Goal: Information Seeking & Learning: Understand process/instructions

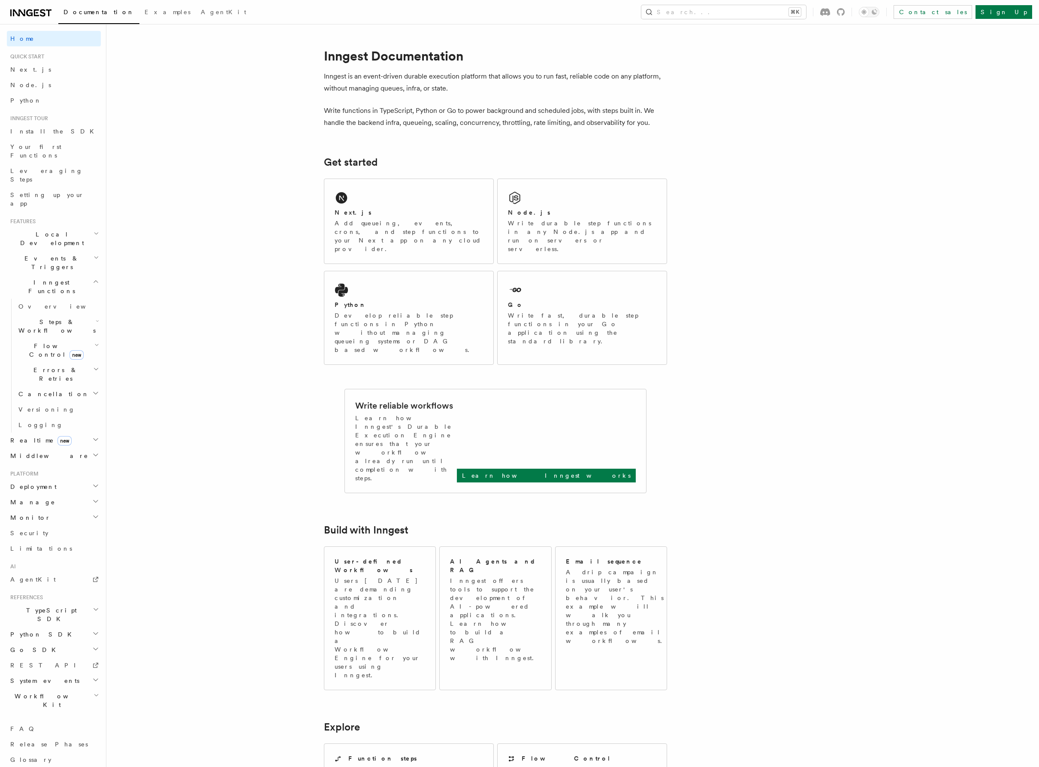
click at [35, 342] on span "Flow Control new" at bounding box center [54, 350] width 79 height 17
click at [41, 318] on span "Steps & Workflows" at bounding box center [55, 326] width 81 height 17
click at [39, 342] on span "Overview" at bounding box center [71, 345] width 88 height 7
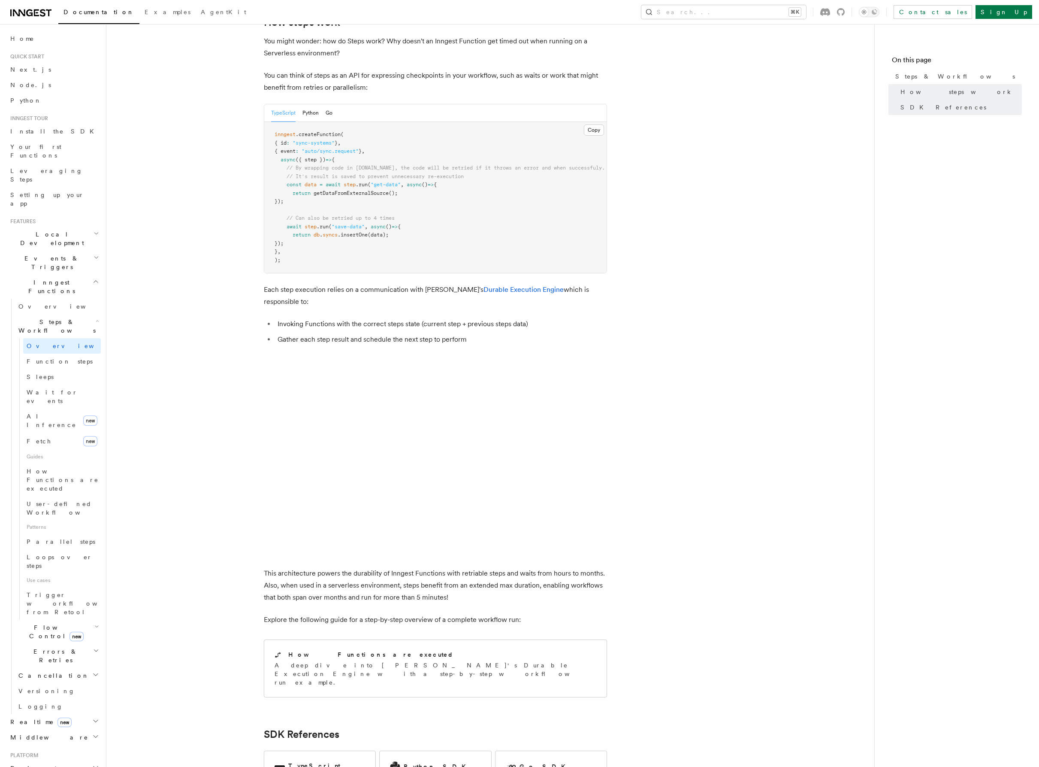
scroll to position [353, 0]
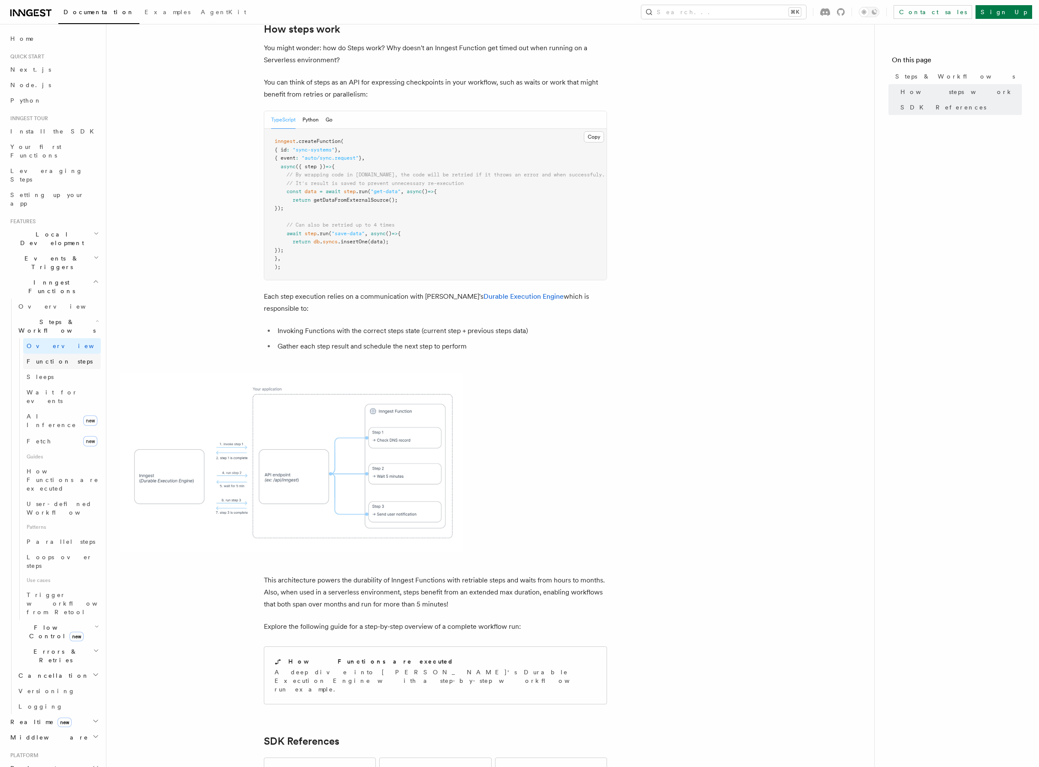
click at [67, 354] on link "Function steps" at bounding box center [62, 361] width 78 height 15
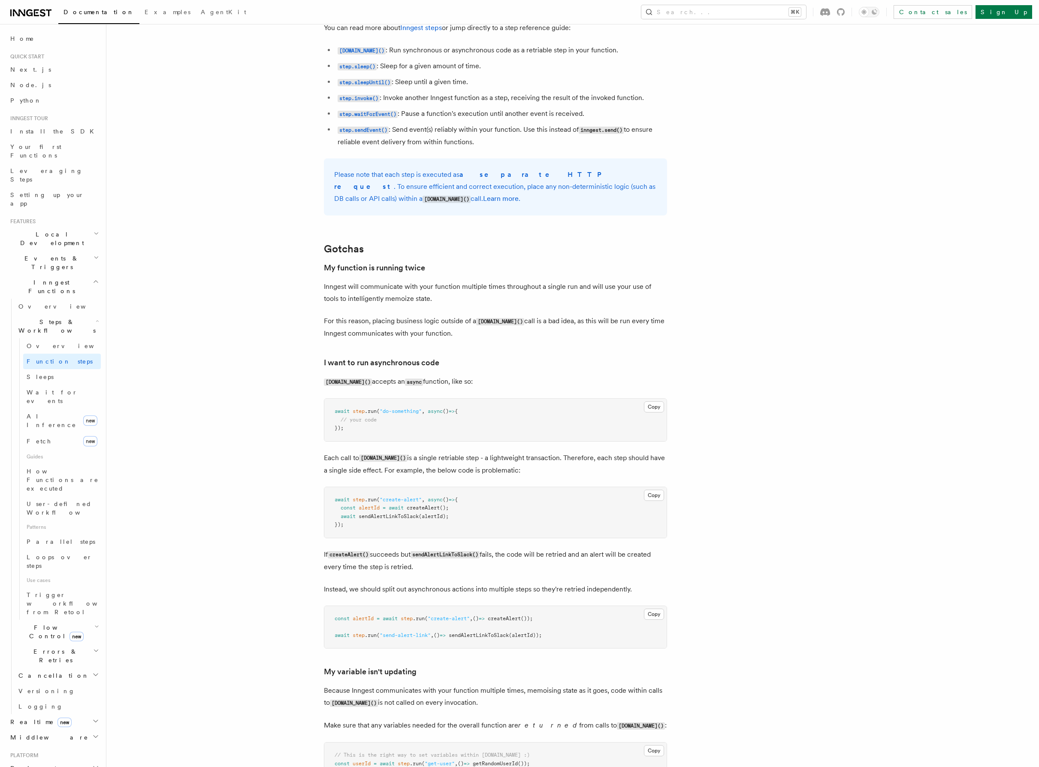
scroll to position [1577, 0]
click at [311, 250] on icon at bounding box center [311, 250] width 5 height 5
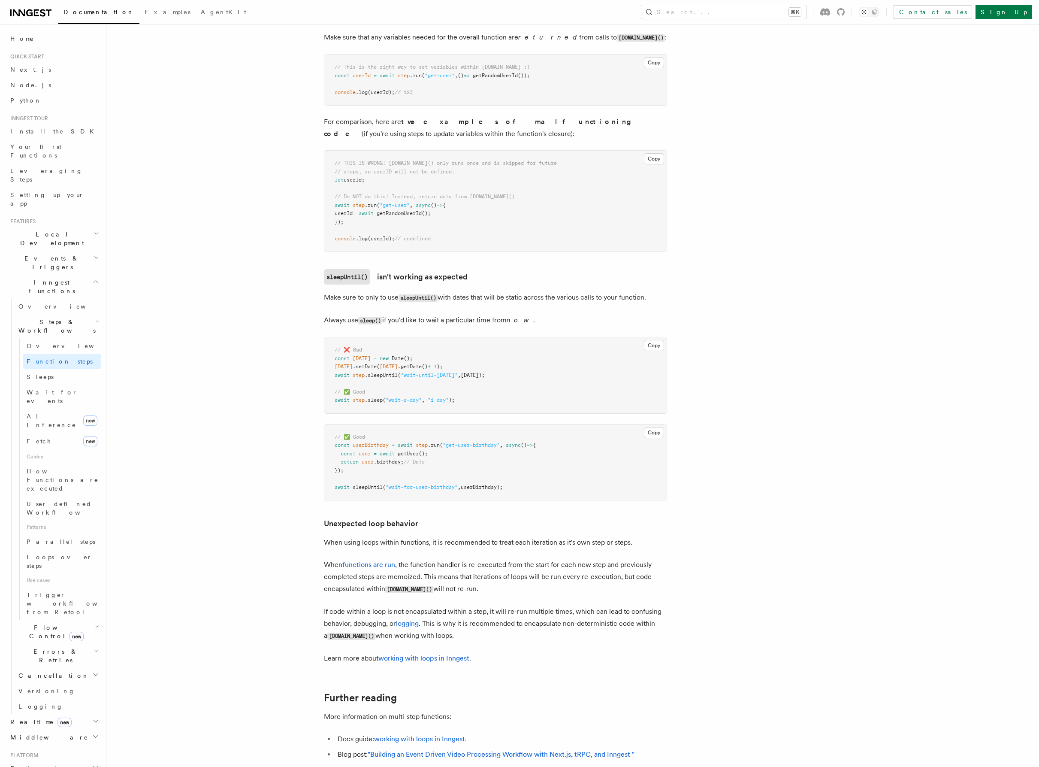
scroll to position [2269, 0]
